Goal: Check status: Check status

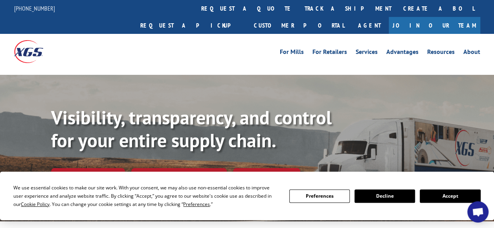
click at [461, 194] on button "Accept" at bounding box center [450, 195] width 61 height 13
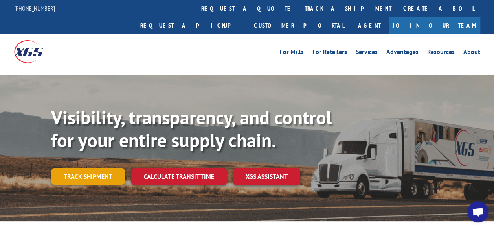
click at [100, 168] on link "Track shipment" at bounding box center [88, 176] width 74 height 17
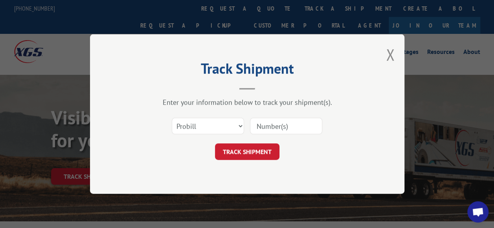
click at [280, 126] on input at bounding box center [286, 126] width 72 height 17
paste input "17489188"
type input "17489188"
click at [252, 163] on div "Track Shipment Enter your information below to track your shipment(s). Select c…" at bounding box center [247, 113] width 315 height 159
click at [251, 150] on button "TRACK SHIPMENT" at bounding box center [247, 151] width 64 height 17
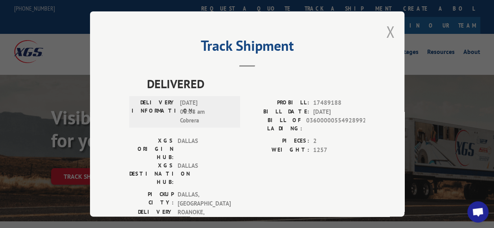
click at [389, 33] on button "Close modal" at bounding box center [390, 31] width 9 height 21
